Goal: Task Accomplishment & Management: Manage account settings

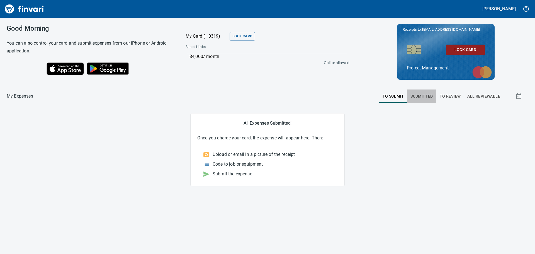
click at [420, 98] on span "Submitted" at bounding box center [422, 96] width 23 height 7
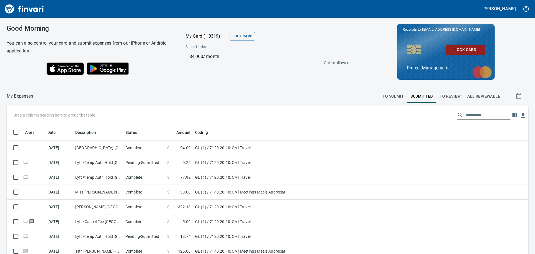
scroll to position [188, 509]
click at [443, 96] on span "To Review" at bounding box center [450, 96] width 21 height 7
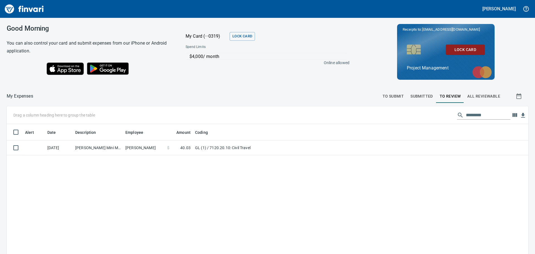
scroll to position [188, 514]
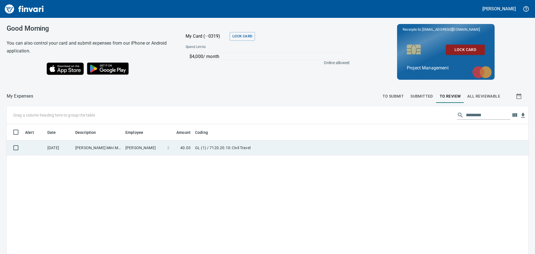
click at [98, 148] on td "[PERSON_NAME] Mini Mart [PERSON_NAME] WA" at bounding box center [98, 148] width 50 height 15
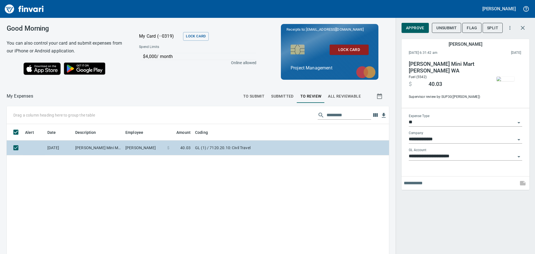
scroll to position [188, 374]
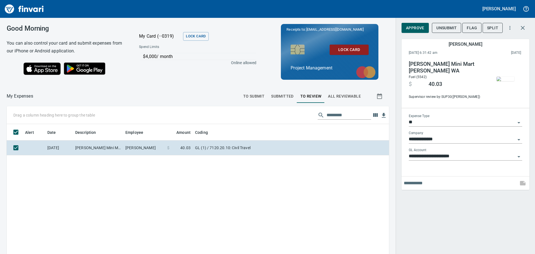
click at [504, 79] on img "button" at bounding box center [506, 79] width 18 height 4
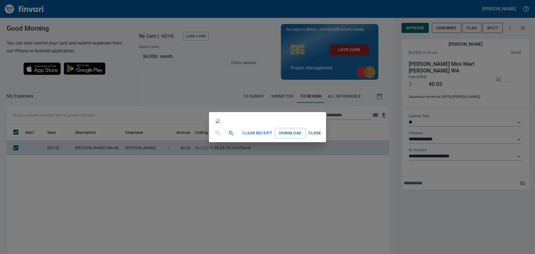
scroll to position [0, 0]
click at [456, 12] on div "Clear Receipt Download Close" at bounding box center [267, 127] width 535 height 254
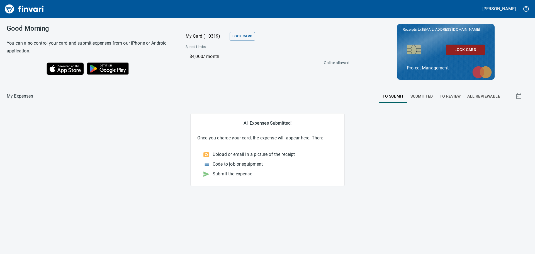
click at [457, 96] on span "To Review" at bounding box center [450, 96] width 21 height 7
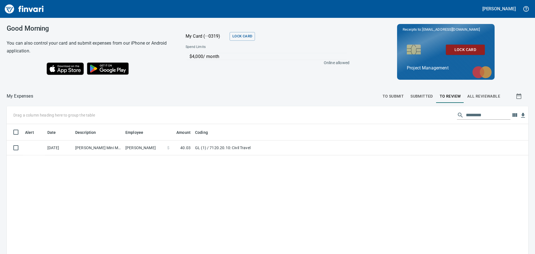
scroll to position [188, 514]
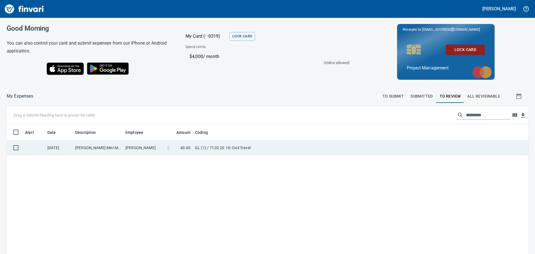
click at [137, 151] on td "[PERSON_NAME]" at bounding box center [144, 148] width 42 height 15
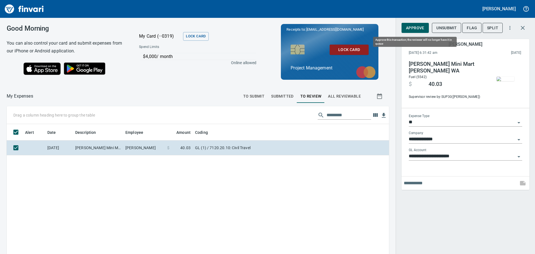
scroll to position [188, 374]
click at [420, 28] on span "Approve" at bounding box center [415, 28] width 18 height 7
